Goal: Task Accomplishment & Management: Manage account settings

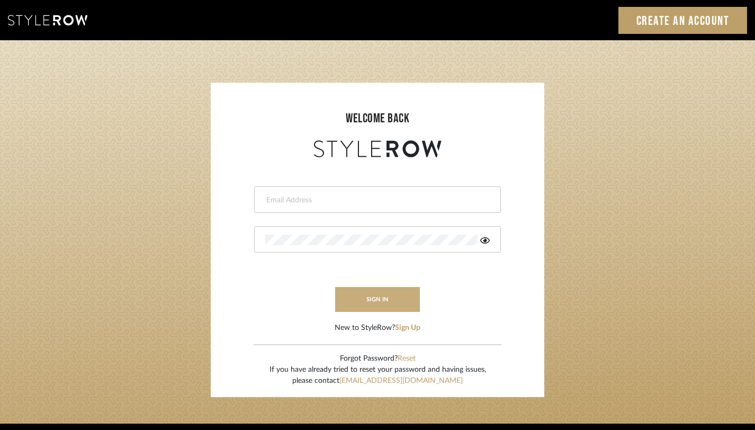
type input "admin@pixielivingsolutions.com"
click at [409, 297] on button "sign in" at bounding box center [377, 299] width 85 height 25
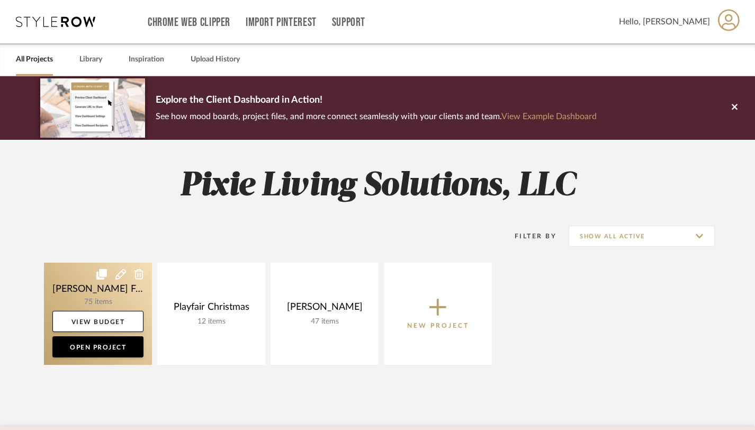
click at [119, 295] on link at bounding box center [98, 314] width 108 height 102
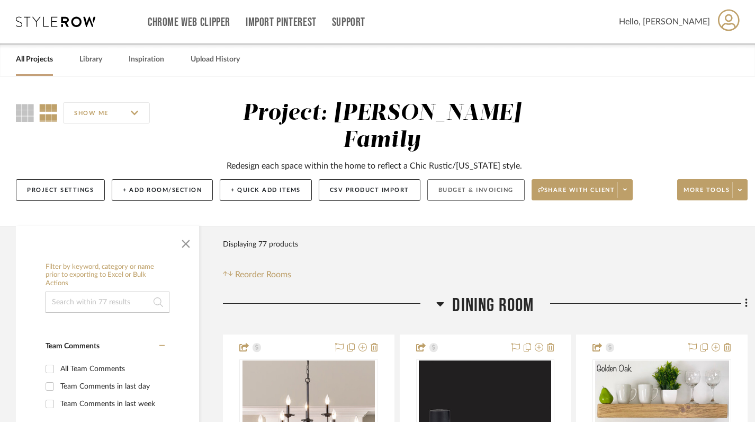
click at [483, 179] on button "Budget & Invoicing" at bounding box center [475, 190] width 97 height 22
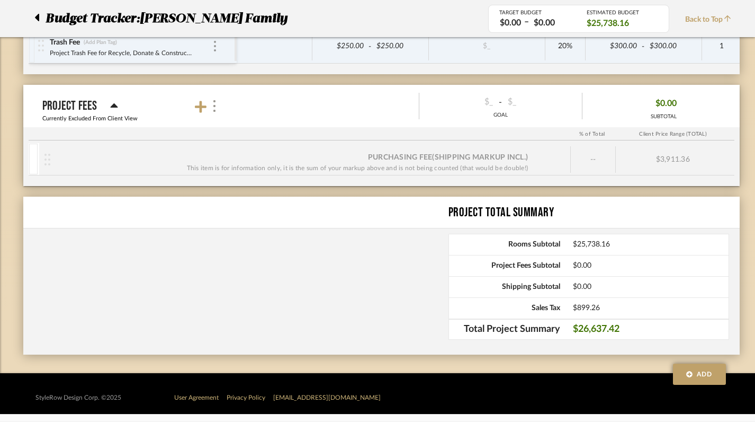
scroll to position [2070, 0]
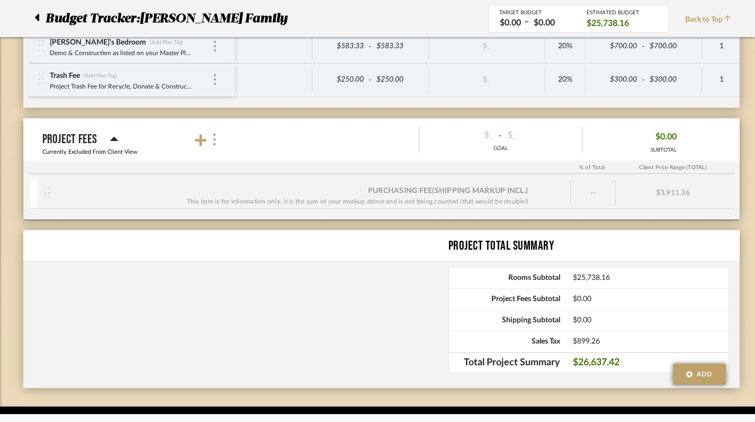
click at [37, 15] on icon at bounding box center [37, 17] width 4 height 7
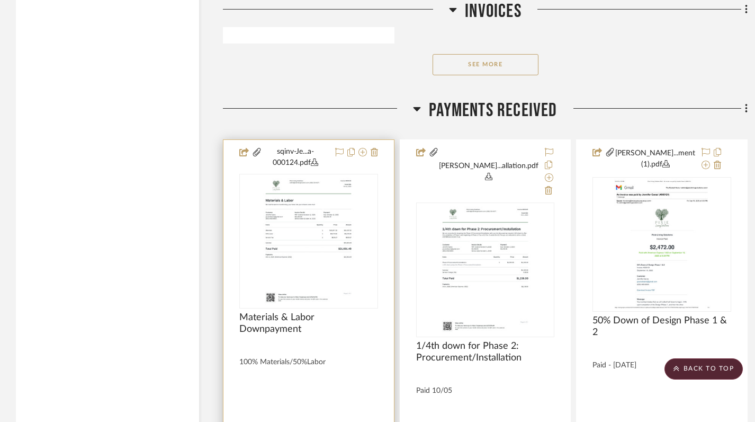
scroll to position [13882, 0]
click at [352, 199] on img "0" at bounding box center [308, 242] width 102 height 132
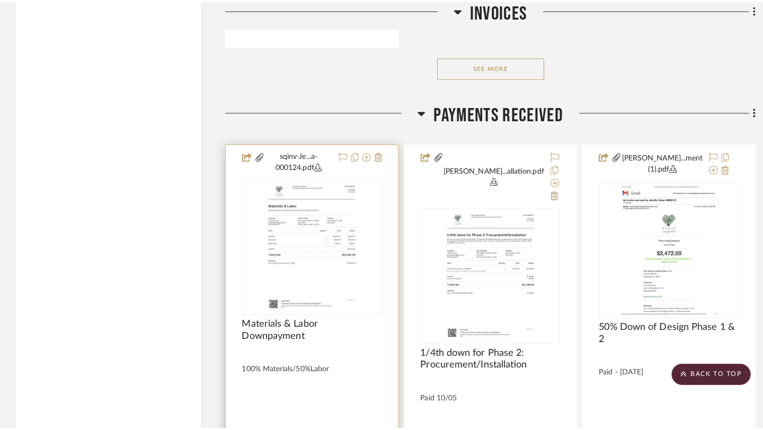
scroll to position [0, 0]
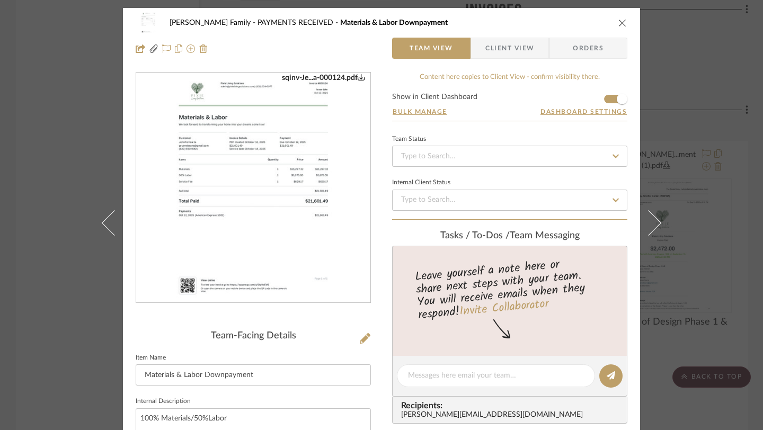
click at [618, 21] on icon "close" at bounding box center [622, 23] width 8 height 8
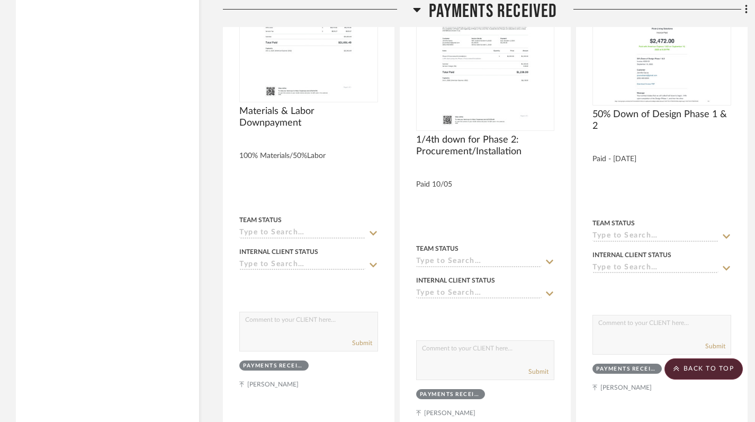
scroll to position [14160, 0]
